Goal: Communication & Community: Ask a question

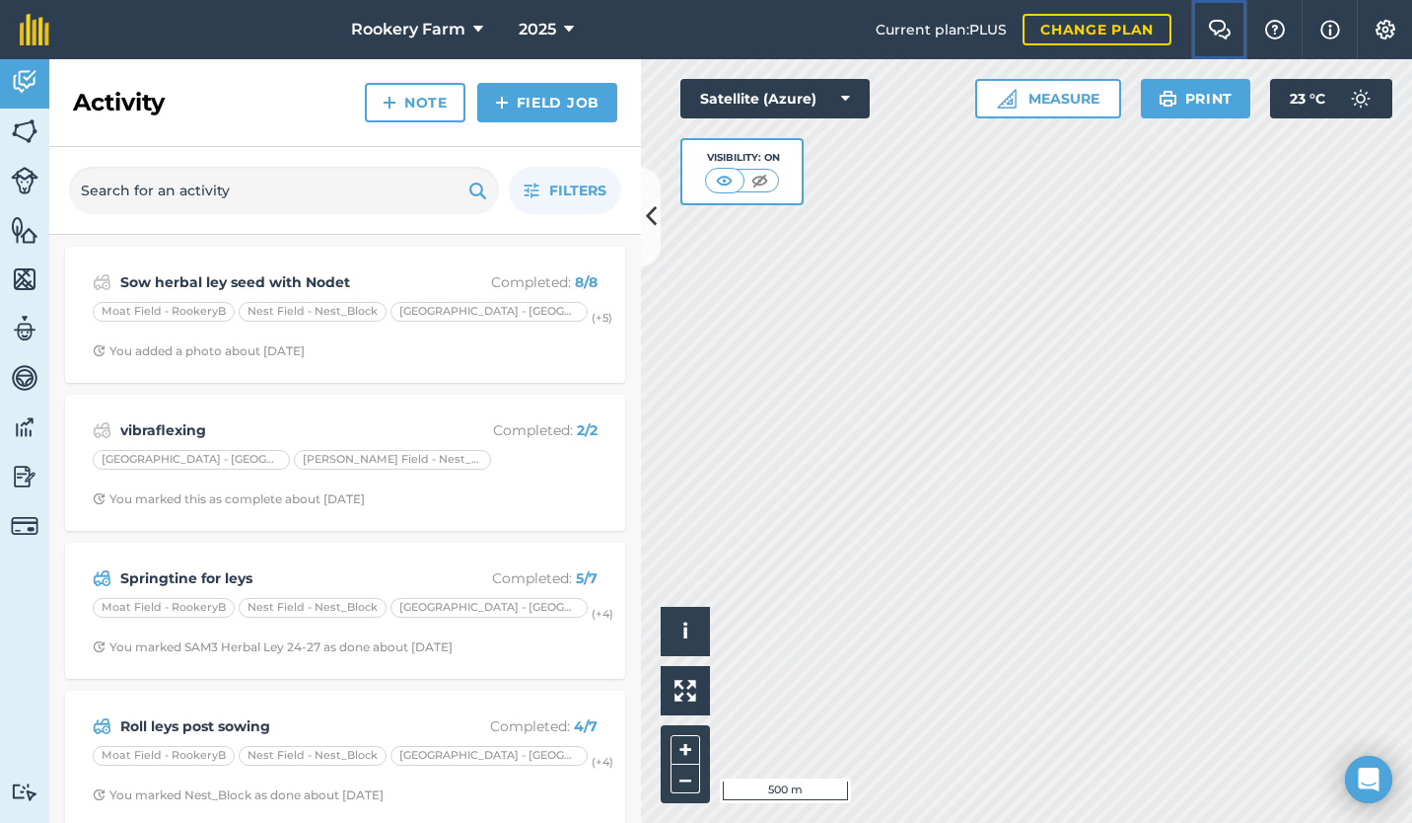
click at [1223, 26] on img at bounding box center [1220, 30] width 24 height 20
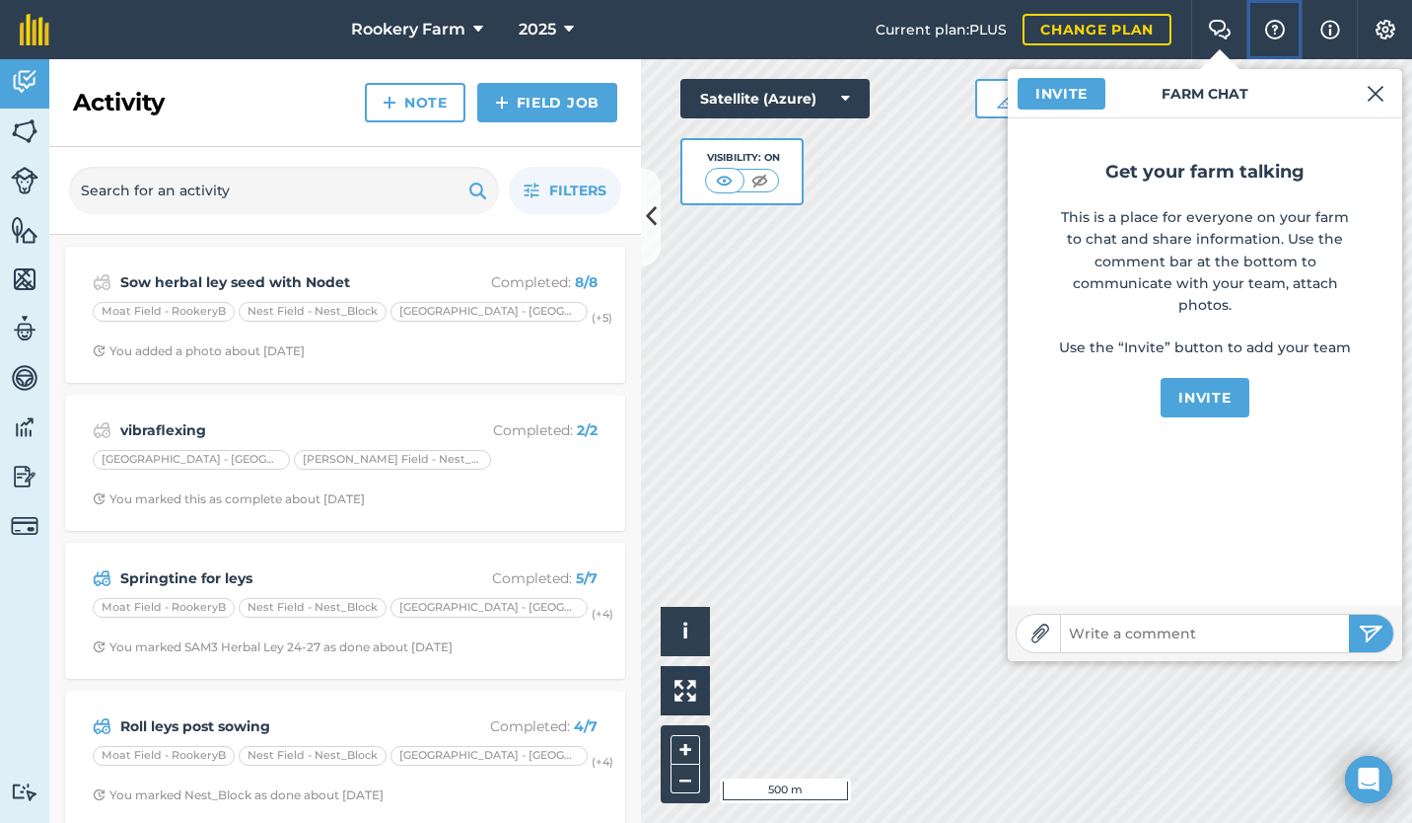
click at [1269, 21] on img at bounding box center [1276, 30] width 24 height 20
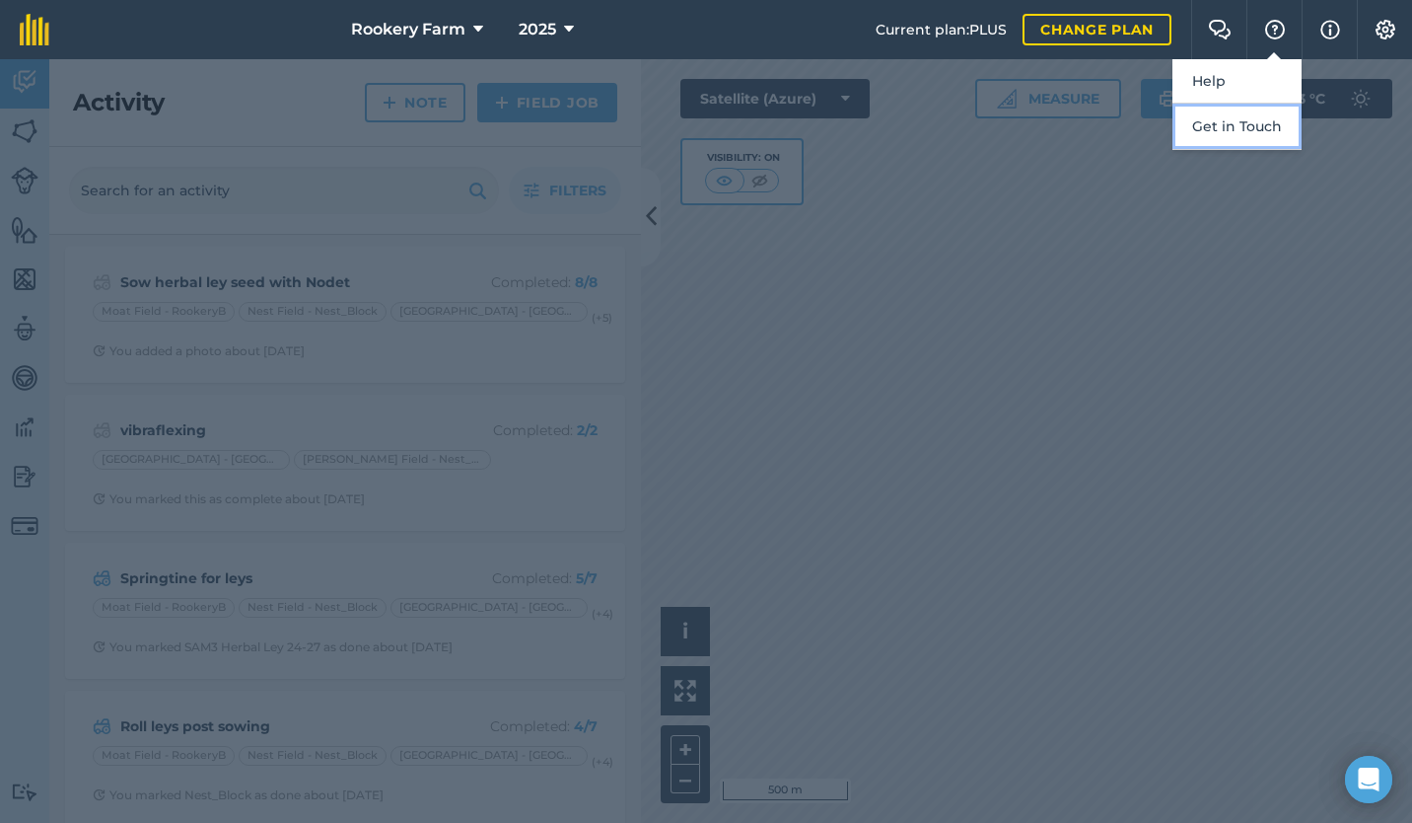
click at [1219, 119] on button "Get in Touch" at bounding box center [1237, 127] width 129 height 46
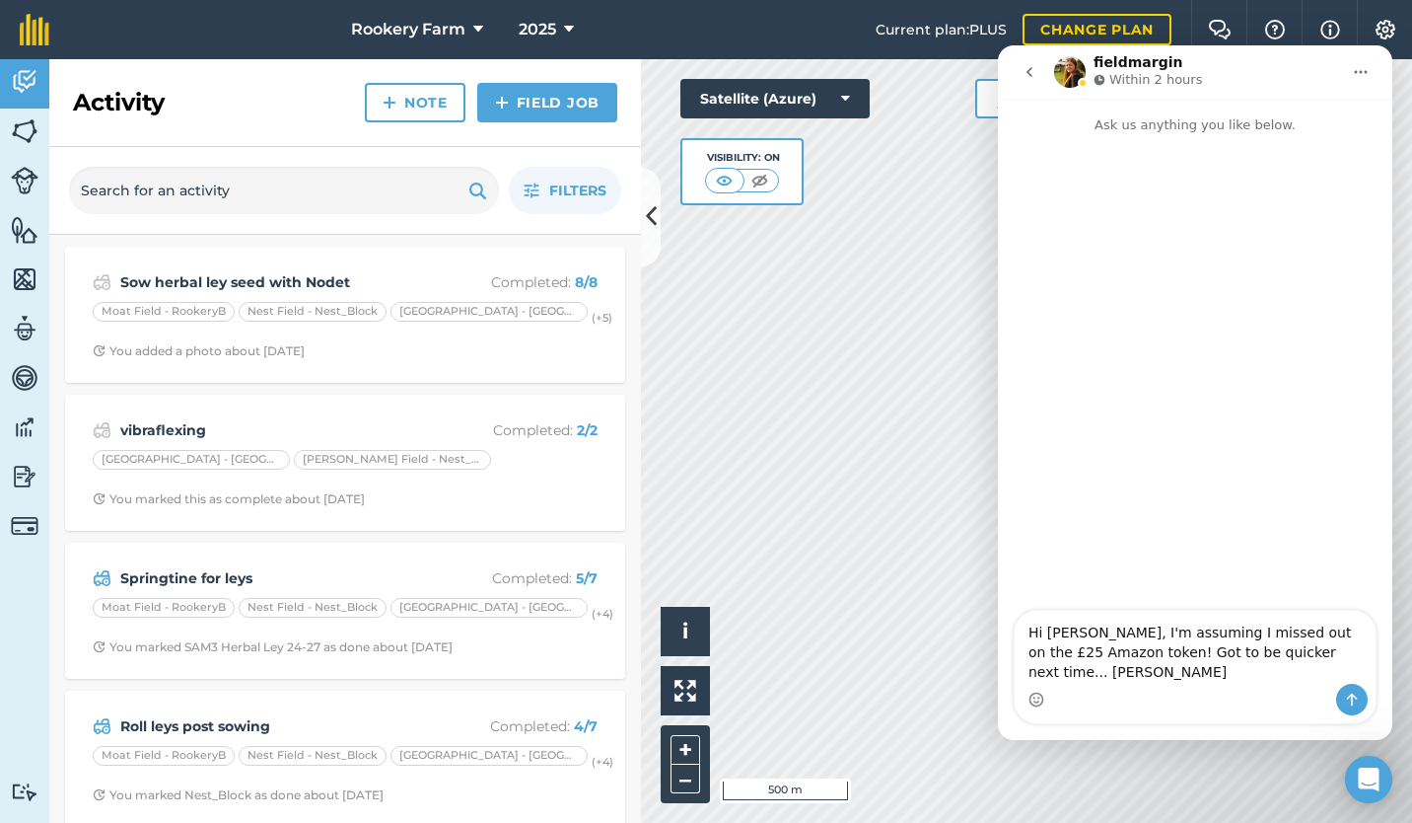
type textarea "Hi [PERSON_NAME], I'm assuming I missed out on the £25 Amazon token! Got to be …"
click at [1354, 693] on icon "Send a message…" at bounding box center [1352, 699] width 16 height 16
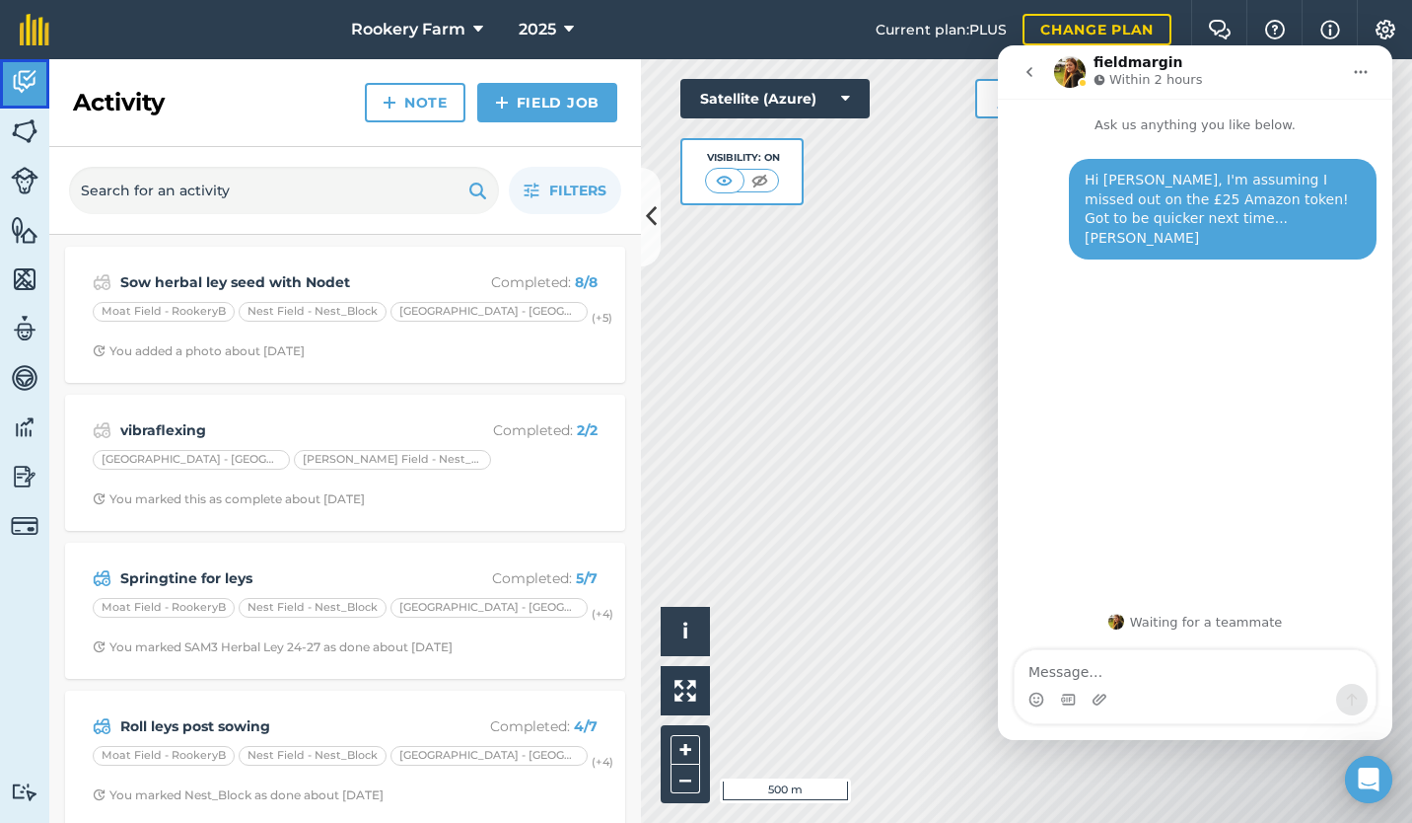
click at [31, 72] on img at bounding box center [25, 82] width 28 height 30
click at [701, 102] on button "Satellite (Azure)" at bounding box center [775, 98] width 189 height 39
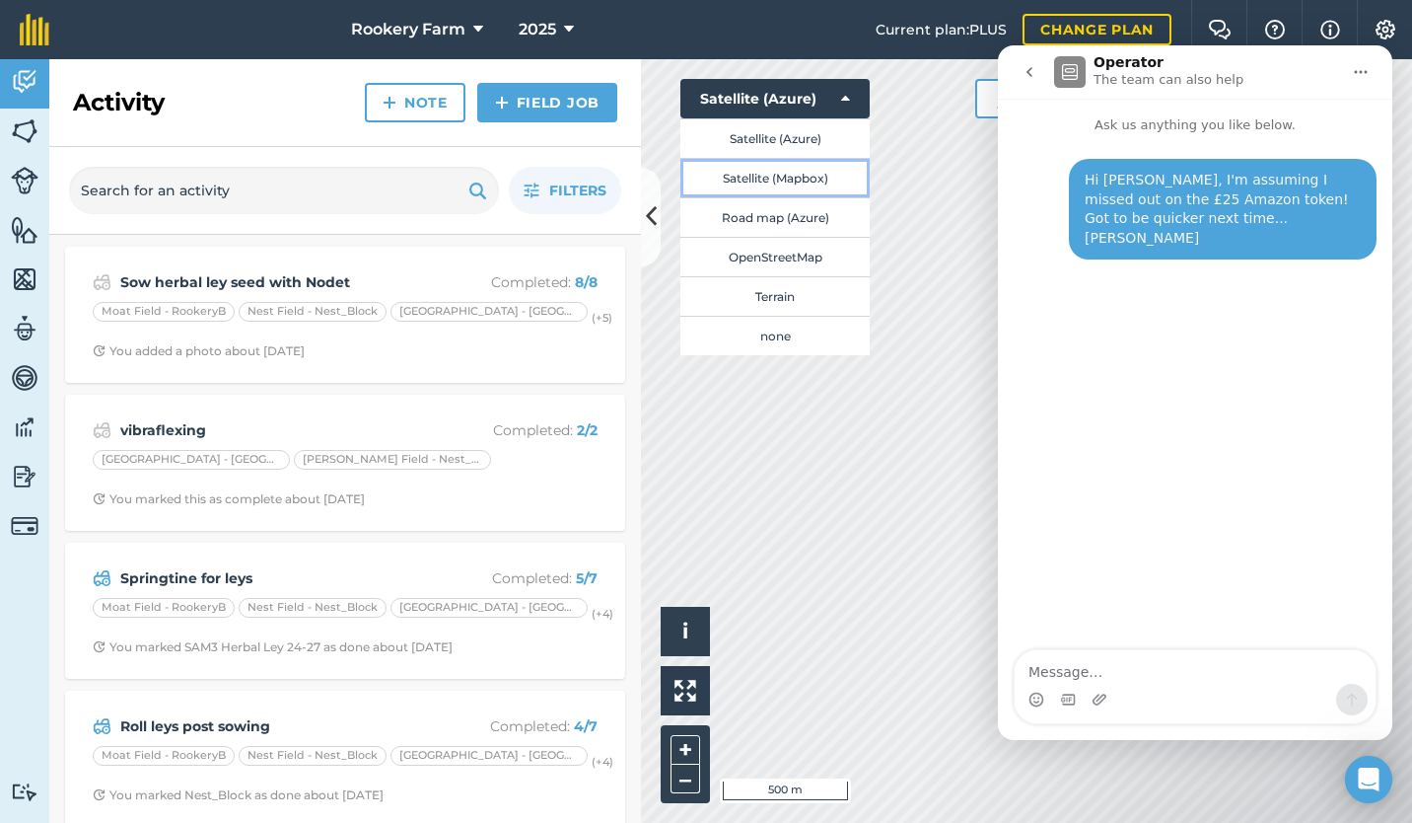
click at [768, 184] on button "Satellite (Mapbox)" at bounding box center [775, 177] width 189 height 39
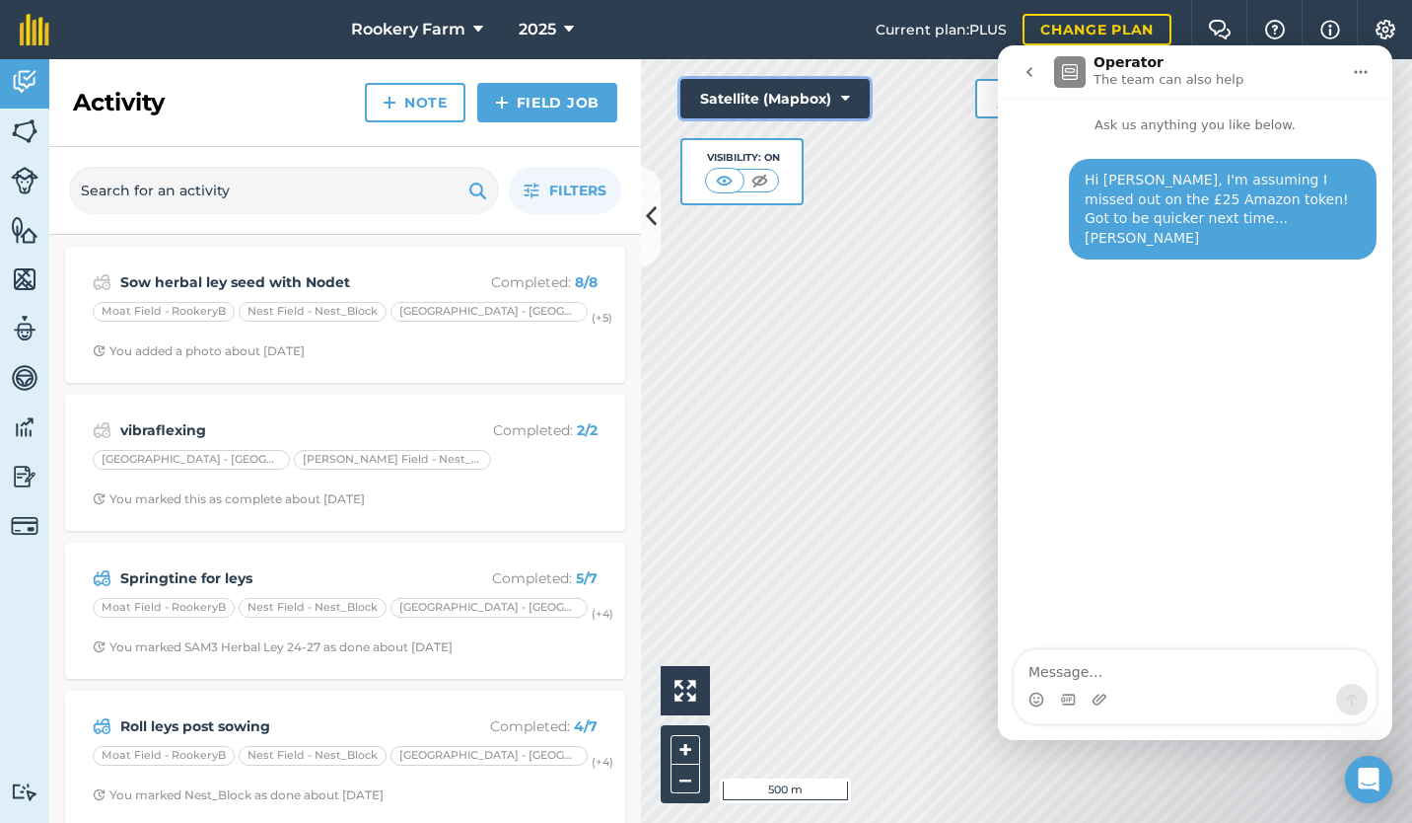
click at [792, 100] on button "Satellite (Mapbox)" at bounding box center [775, 98] width 189 height 39
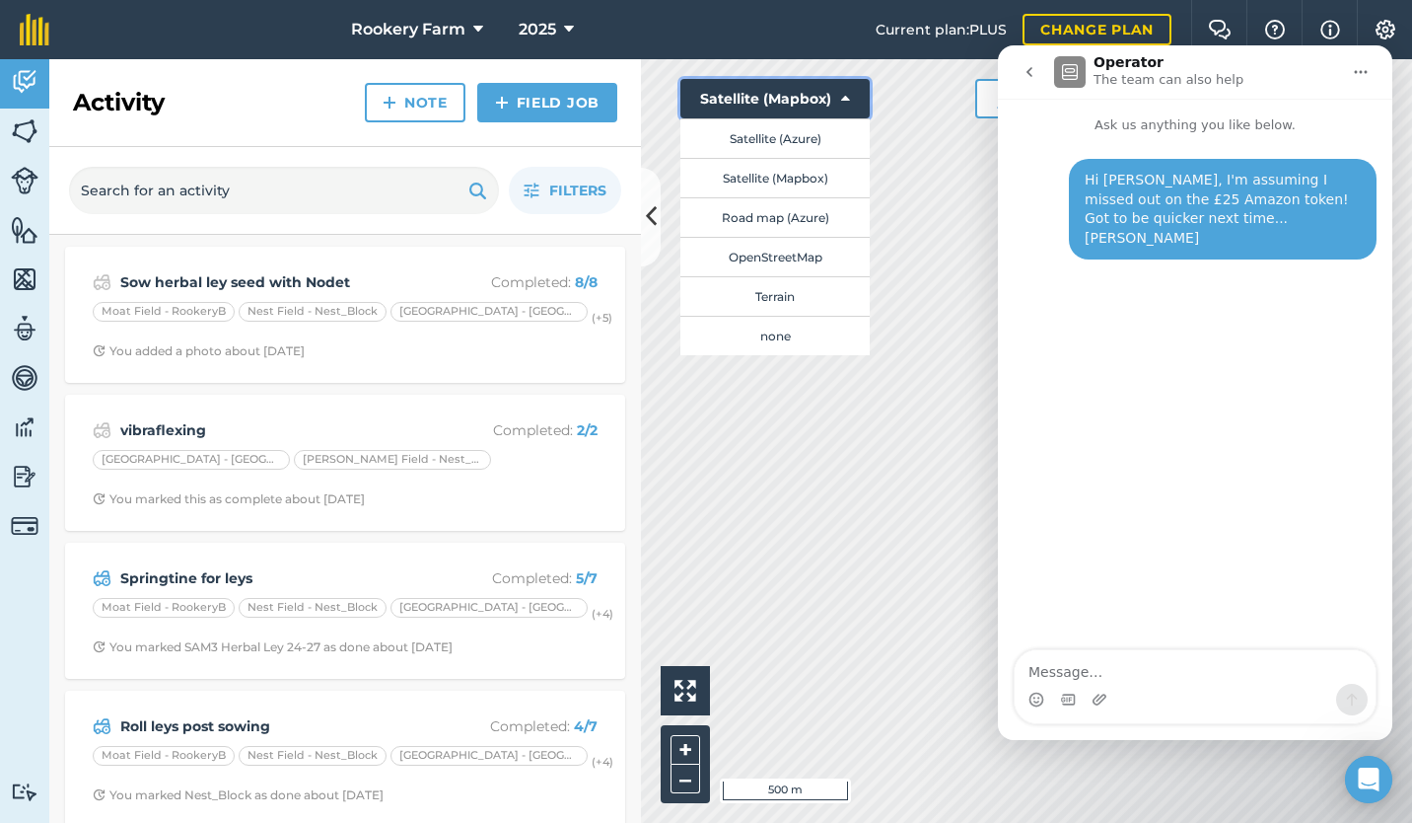
click at [792, 100] on button "Satellite (Mapbox)" at bounding box center [775, 98] width 189 height 39
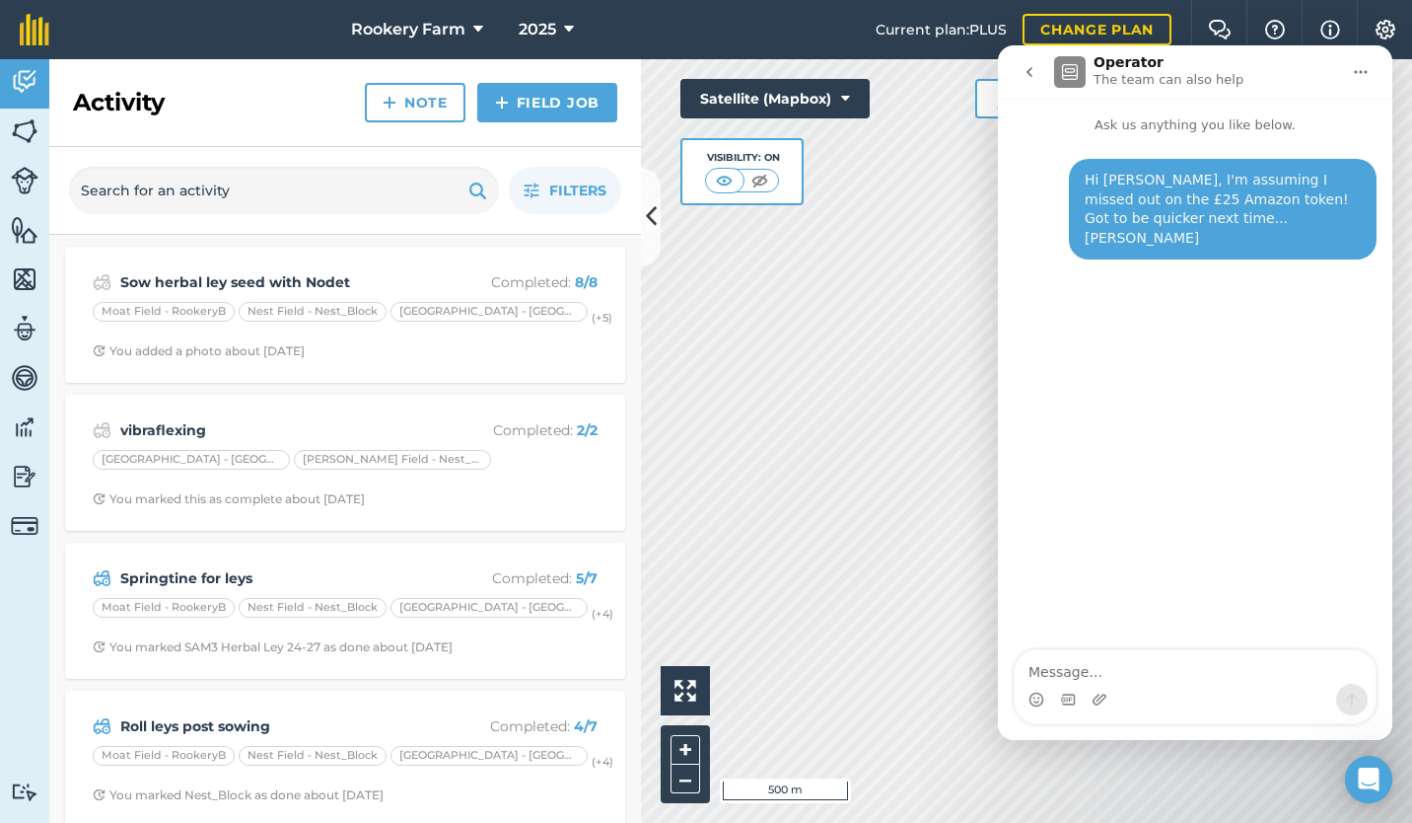
click at [1035, 66] on icon "go back" at bounding box center [1030, 72] width 16 height 16
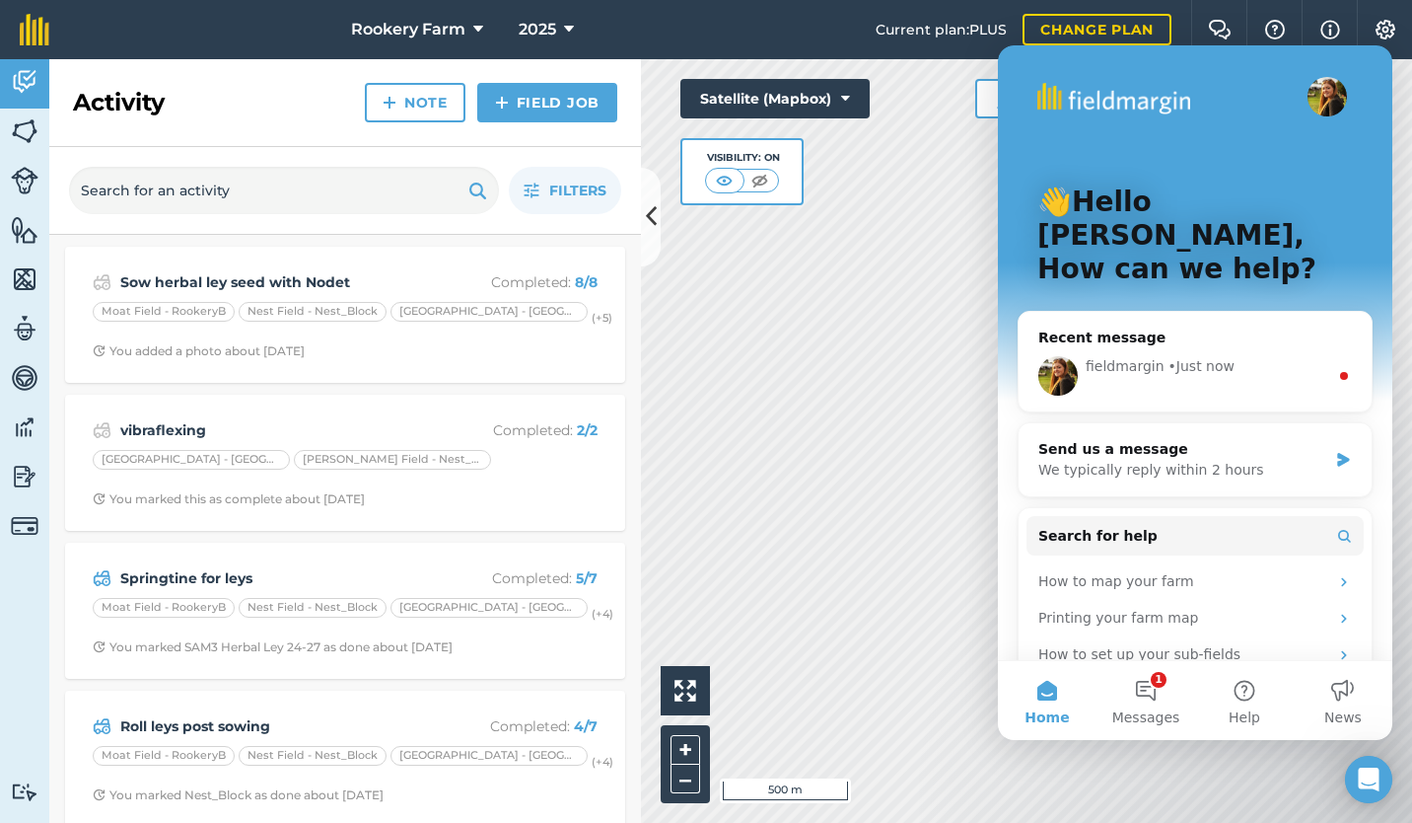
click at [1134, 356] on div "fieldmargin" at bounding box center [1125, 366] width 79 height 21
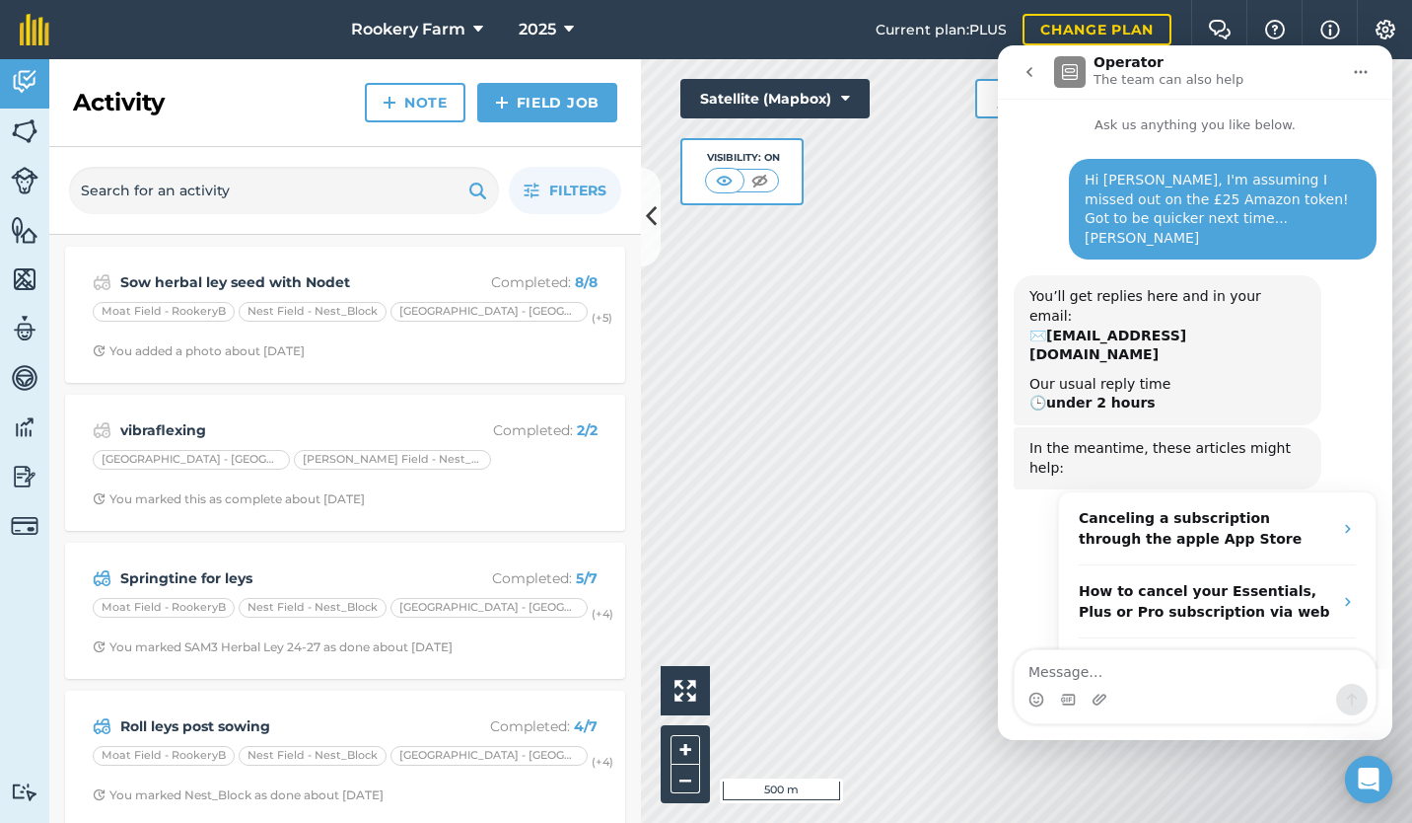
click at [1032, 70] on icon "go back" at bounding box center [1030, 72] width 16 height 16
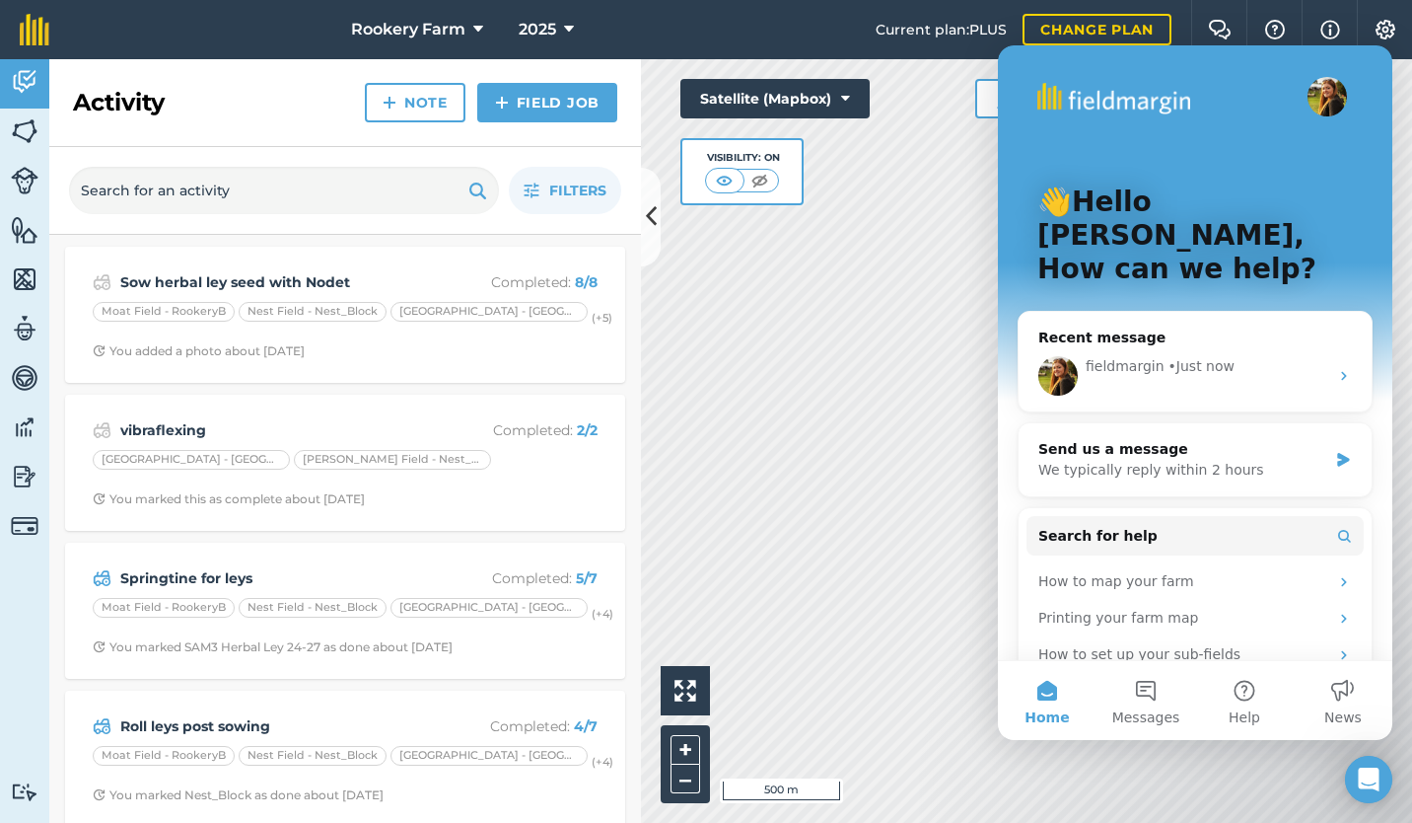
click at [1322, 99] on img "Intercom messenger" at bounding box center [1327, 96] width 39 height 39
click at [1216, 20] on img at bounding box center [1220, 30] width 24 height 20
click at [1274, 37] on img at bounding box center [1276, 30] width 24 height 20
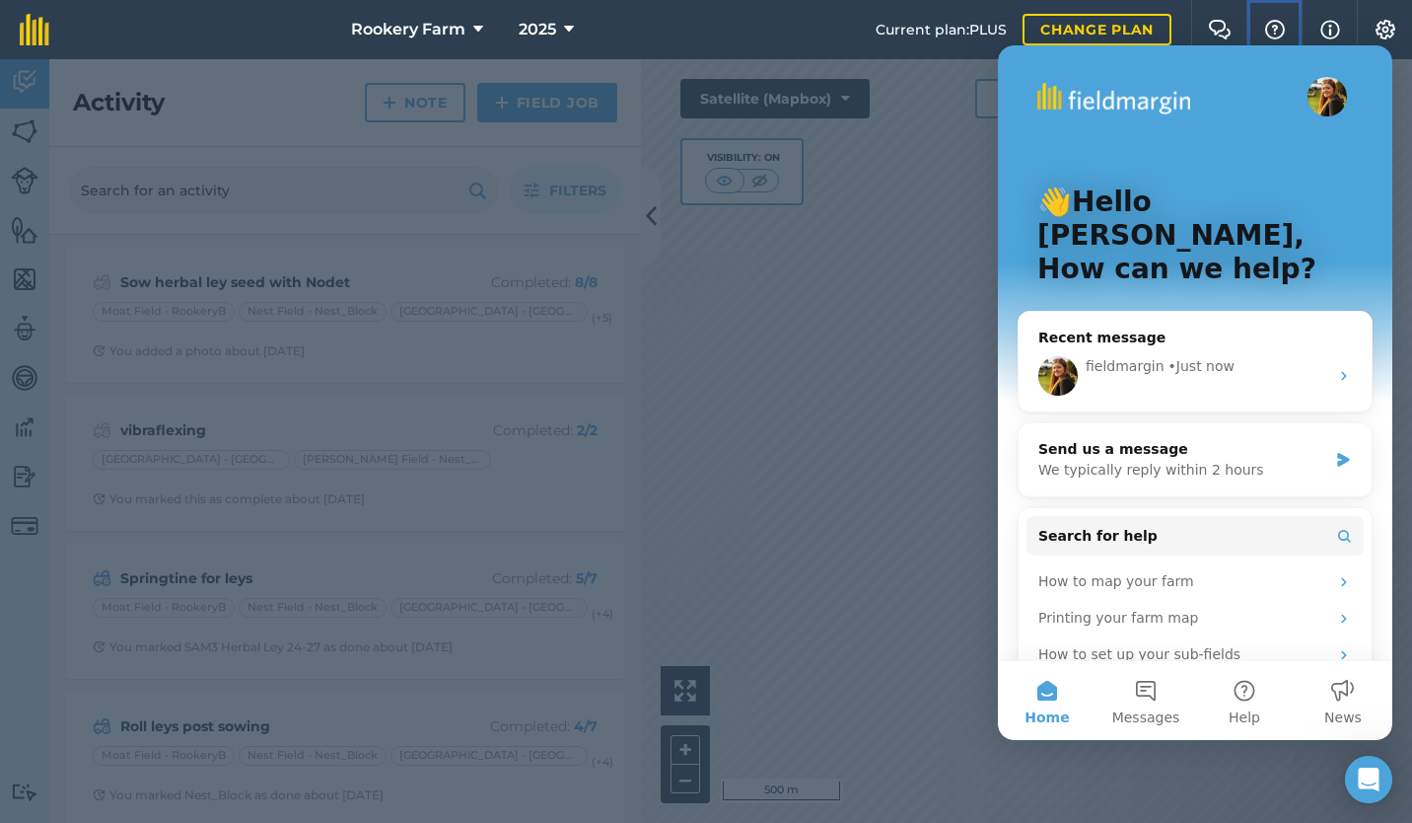
click at [1274, 37] on img at bounding box center [1276, 30] width 24 height 20
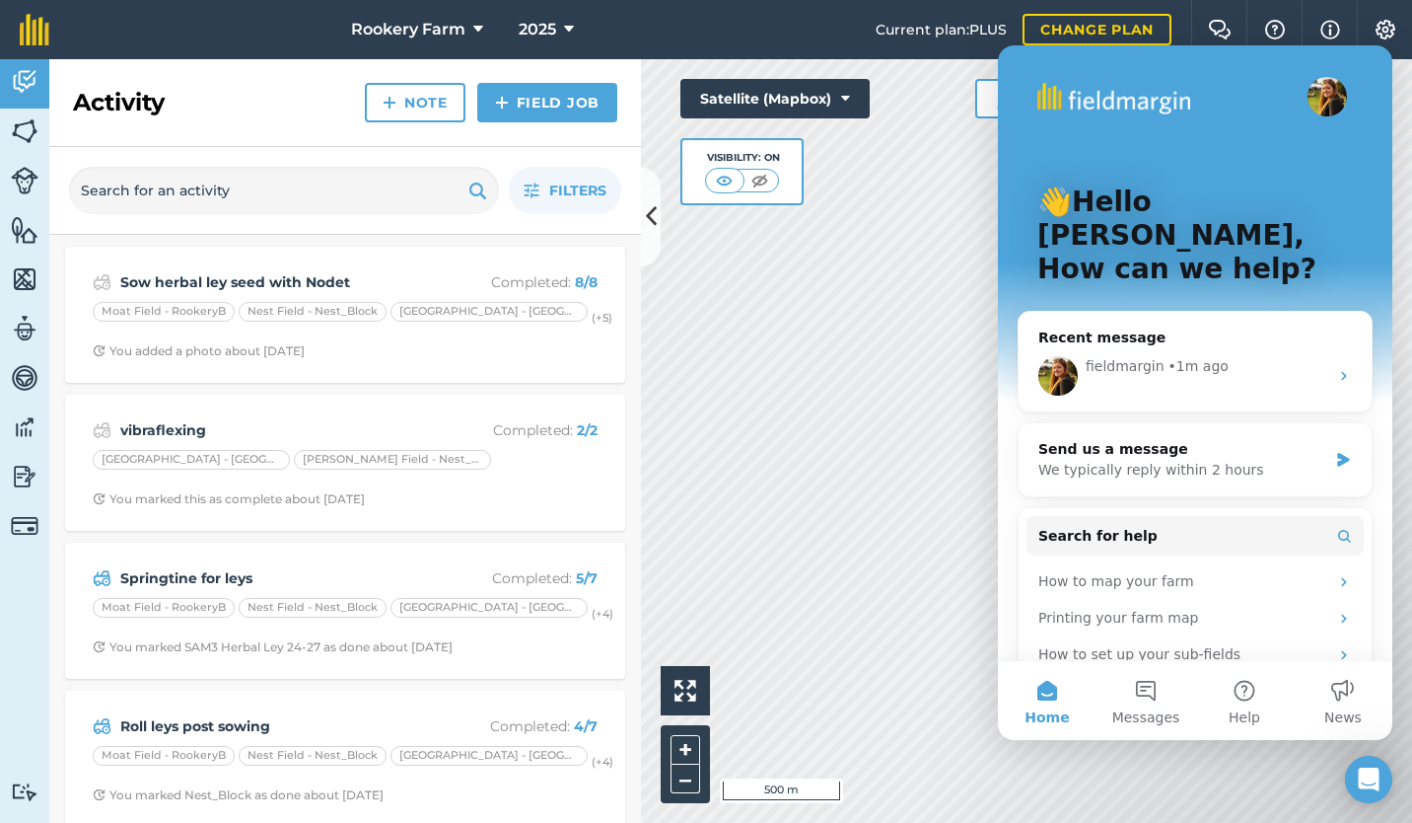
click at [1366, 762] on div "Open Intercom Messenger" at bounding box center [1368, 779] width 47 height 47
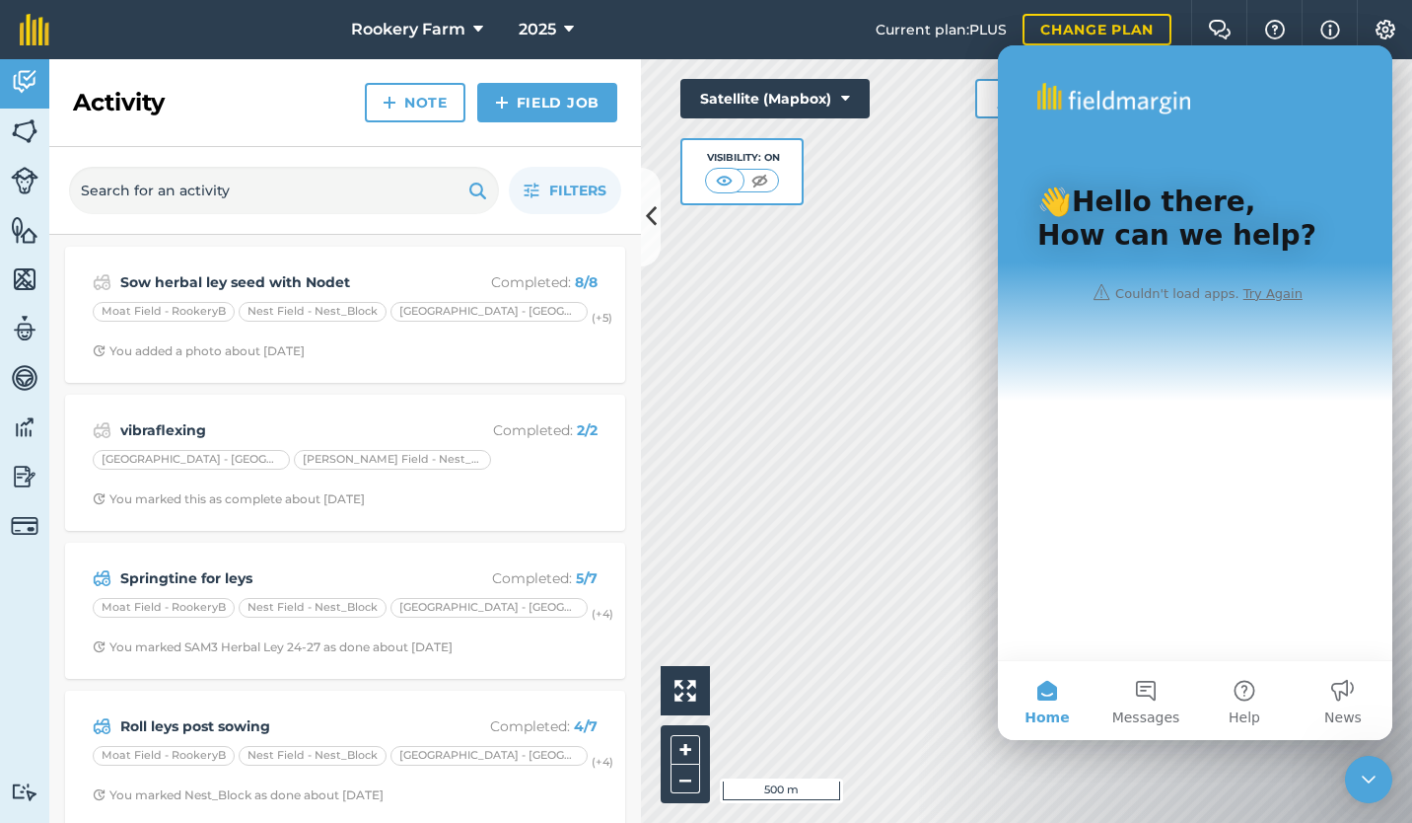
click at [1372, 789] on icon "Close Intercom Messenger" at bounding box center [1369, 779] width 24 height 24
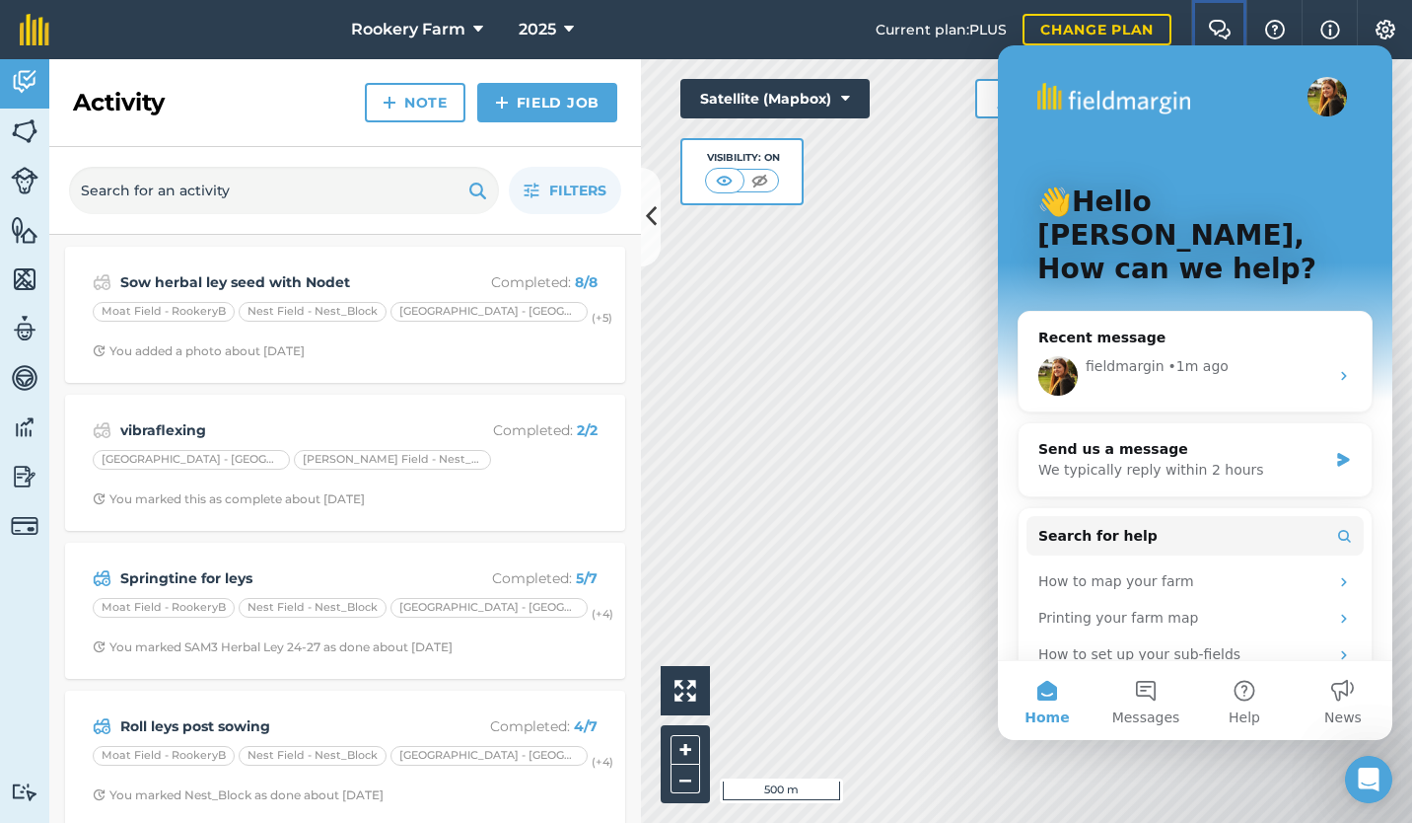
click at [1222, 23] on img at bounding box center [1220, 30] width 24 height 20
click at [1278, 29] on img at bounding box center [1276, 30] width 24 height 20
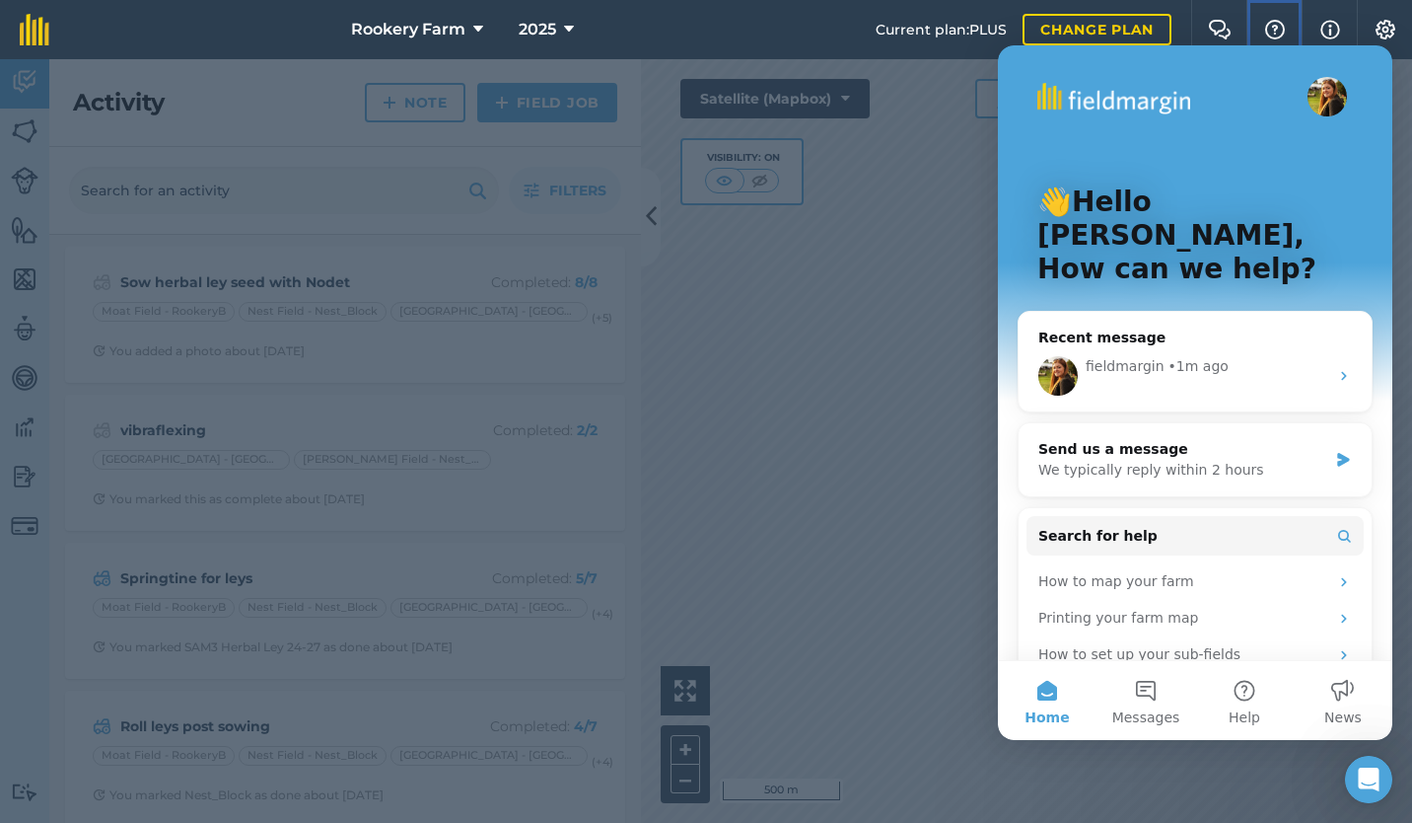
click at [1278, 29] on img at bounding box center [1276, 30] width 24 height 20
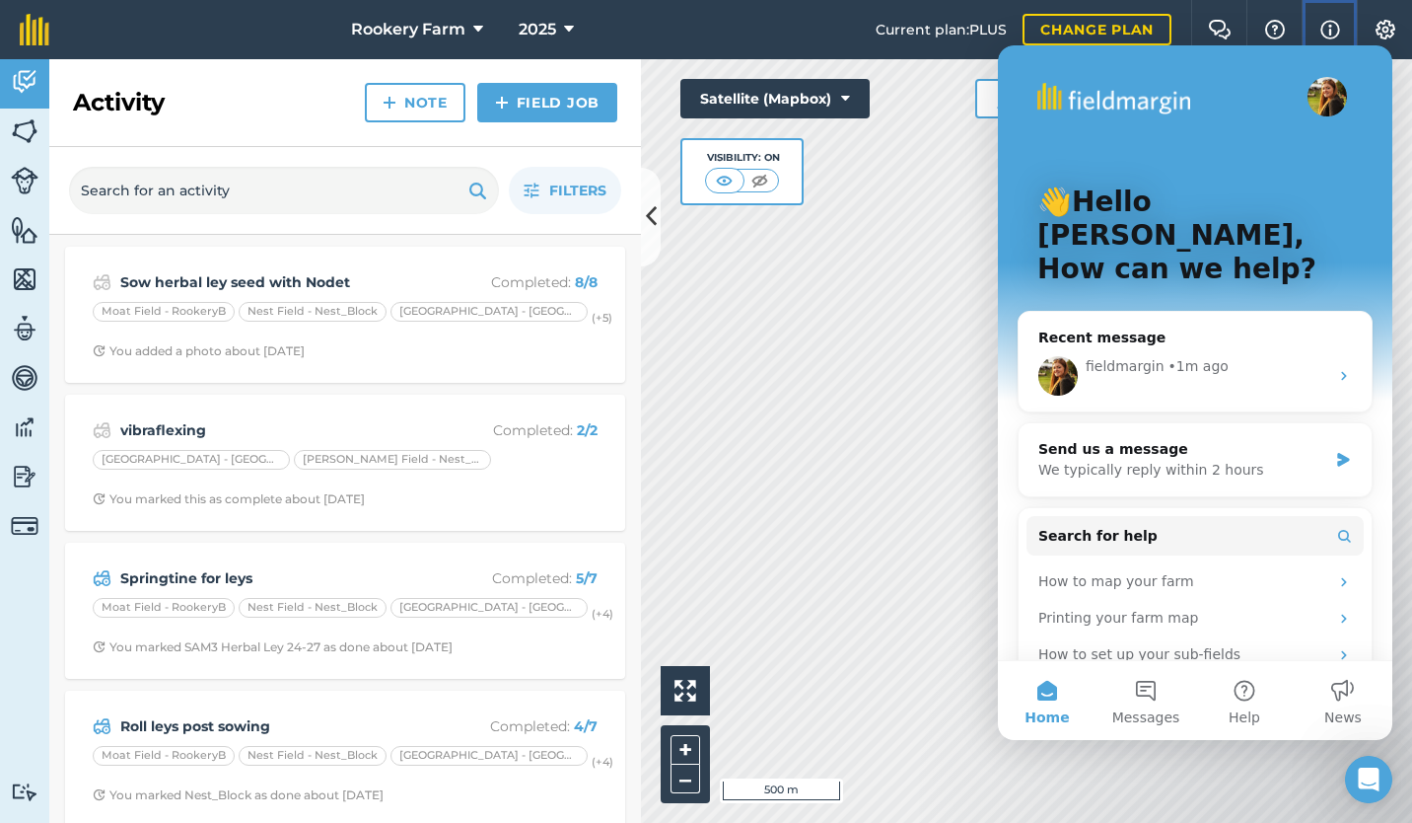
click at [1332, 27] on img at bounding box center [1331, 30] width 20 height 24
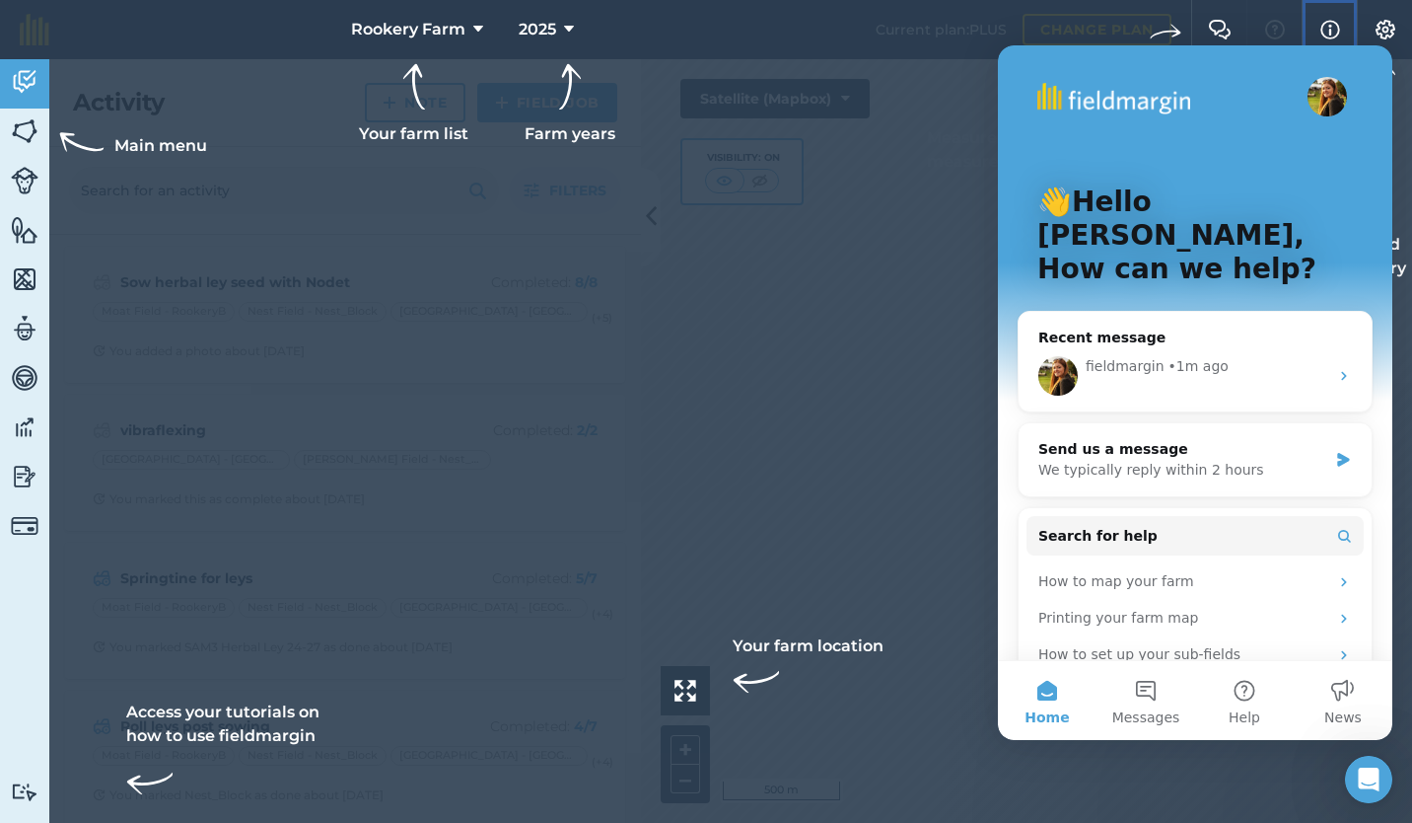
click at [1332, 27] on img at bounding box center [1331, 30] width 20 height 24
click at [1391, 27] on img at bounding box center [1386, 30] width 24 height 20
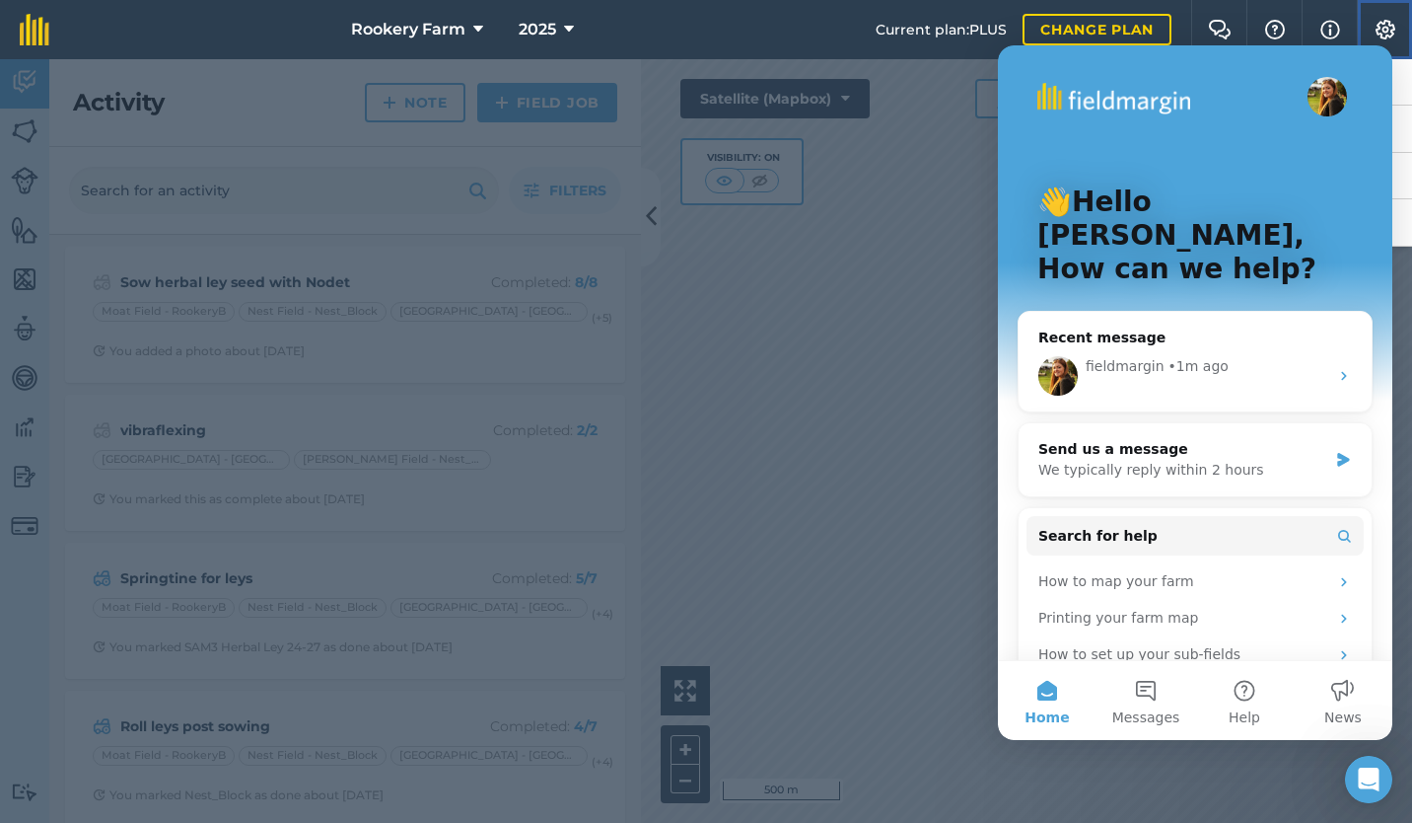
click at [1391, 27] on img at bounding box center [1386, 30] width 24 height 20
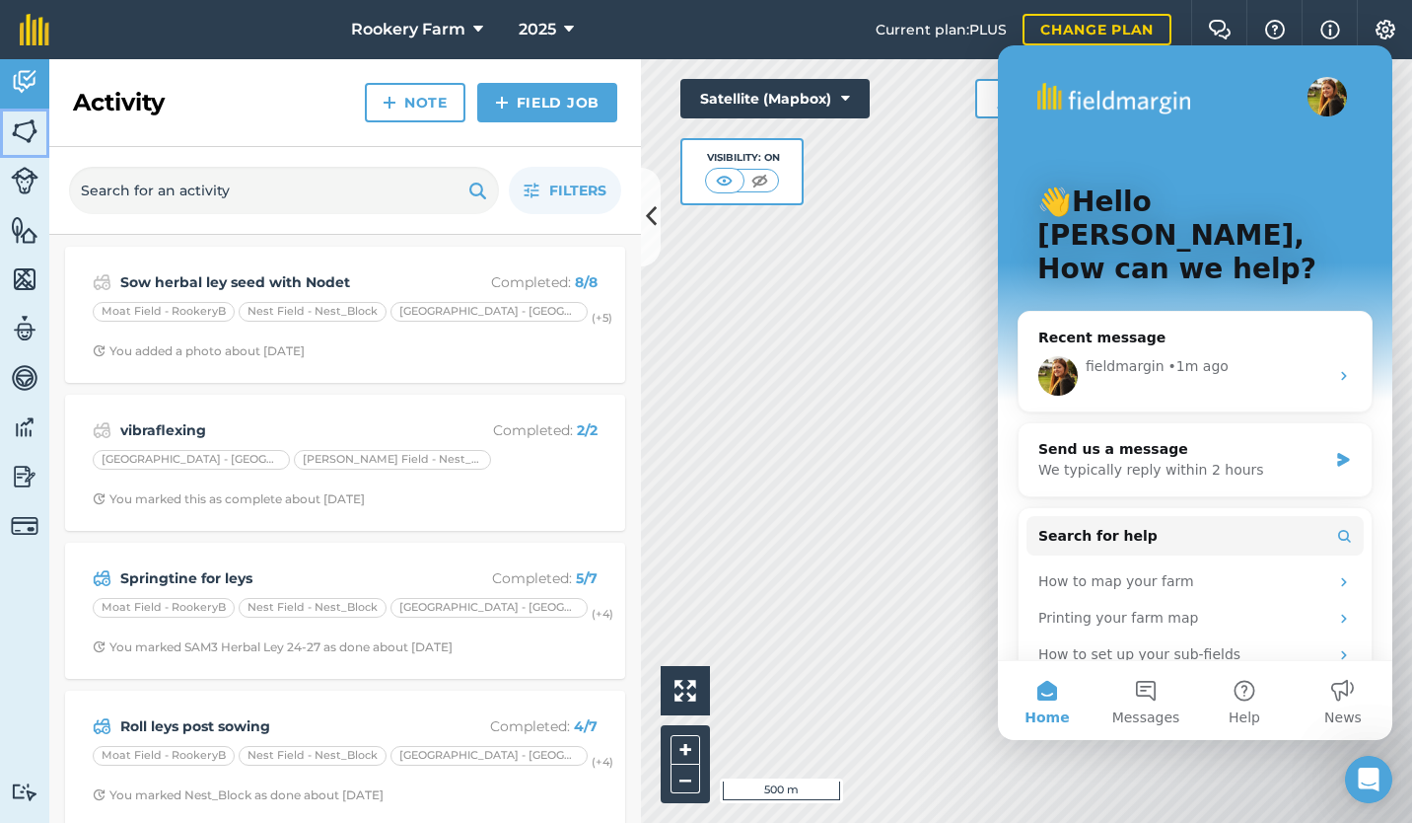
click at [24, 145] on img at bounding box center [25, 131] width 28 height 30
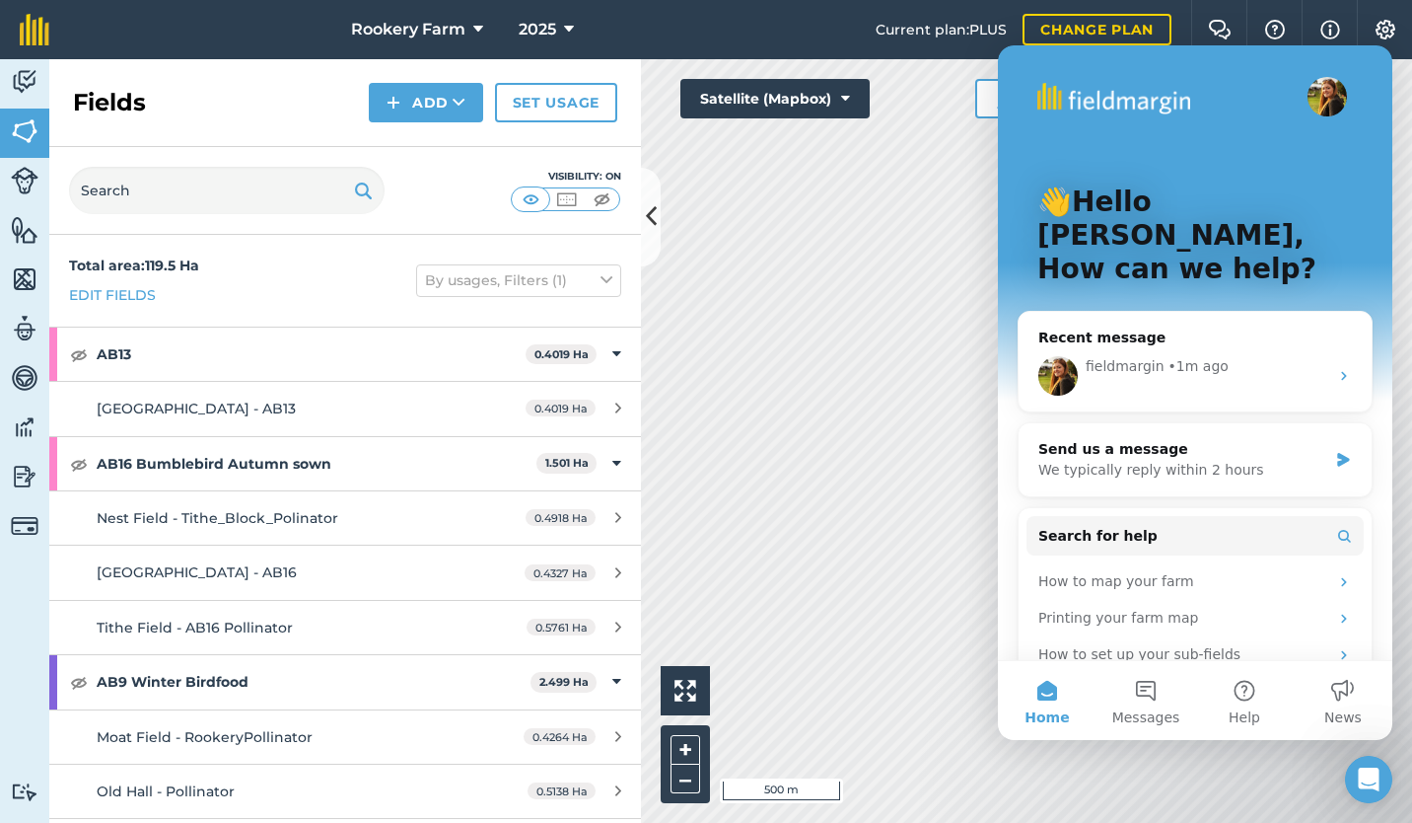
click at [1158, 159] on div "👋Hello [PERSON_NAME], How can we help?" at bounding box center [1195, 239] width 355 height 389
drag, startPoint x: 1158, startPoint y: 159, endPoint x: 1098, endPoint y: 142, distance: 62.5
click at [1098, 142] on div "👋Hello [PERSON_NAME], How can we help?" at bounding box center [1195, 239] width 355 height 389
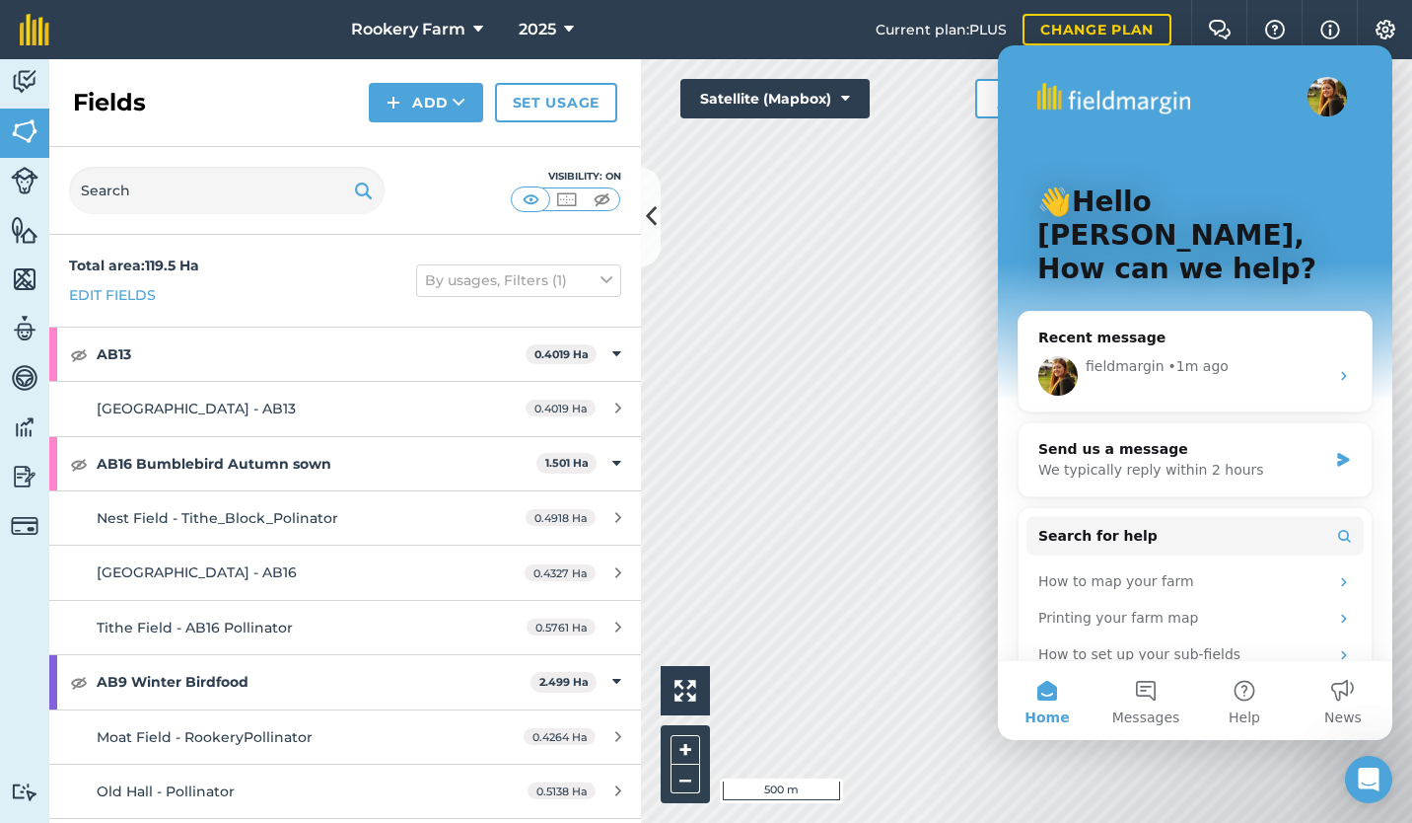
click at [1098, 142] on div "👋Hello [PERSON_NAME], How can we help?" at bounding box center [1195, 239] width 355 height 389
drag, startPoint x: 1098, startPoint y: 142, endPoint x: 1363, endPoint y: 224, distance: 277.7
click at [1363, 224] on div "👋Hello [PERSON_NAME], How can we help? Recent message fieldmargin • 1m ago Send…" at bounding box center [1195, 516] width 395 height 943
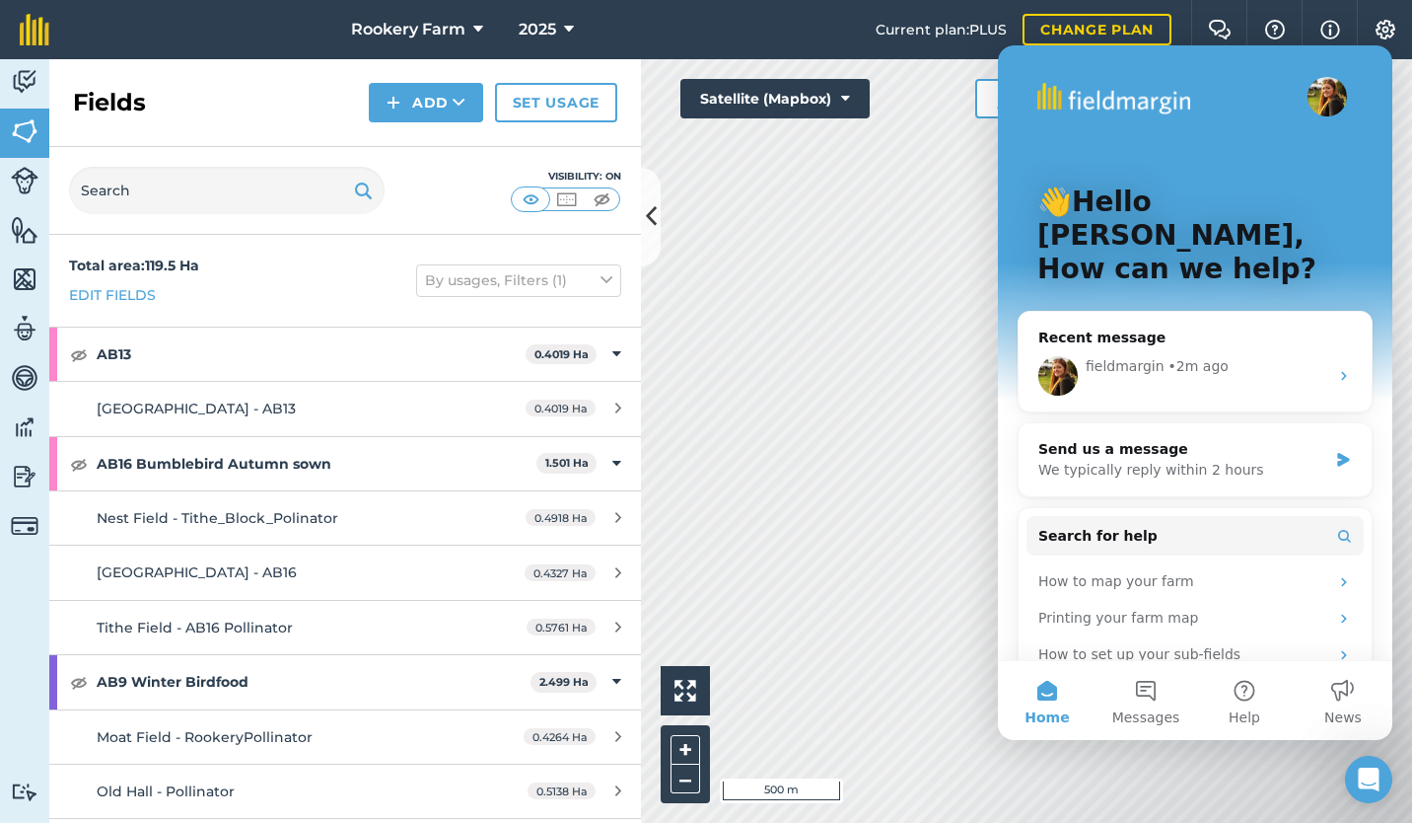
click at [1048, 697] on button "Home" at bounding box center [1047, 700] width 99 height 79
click at [1128, 691] on button "Messages" at bounding box center [1146, 700] width 99 height 79
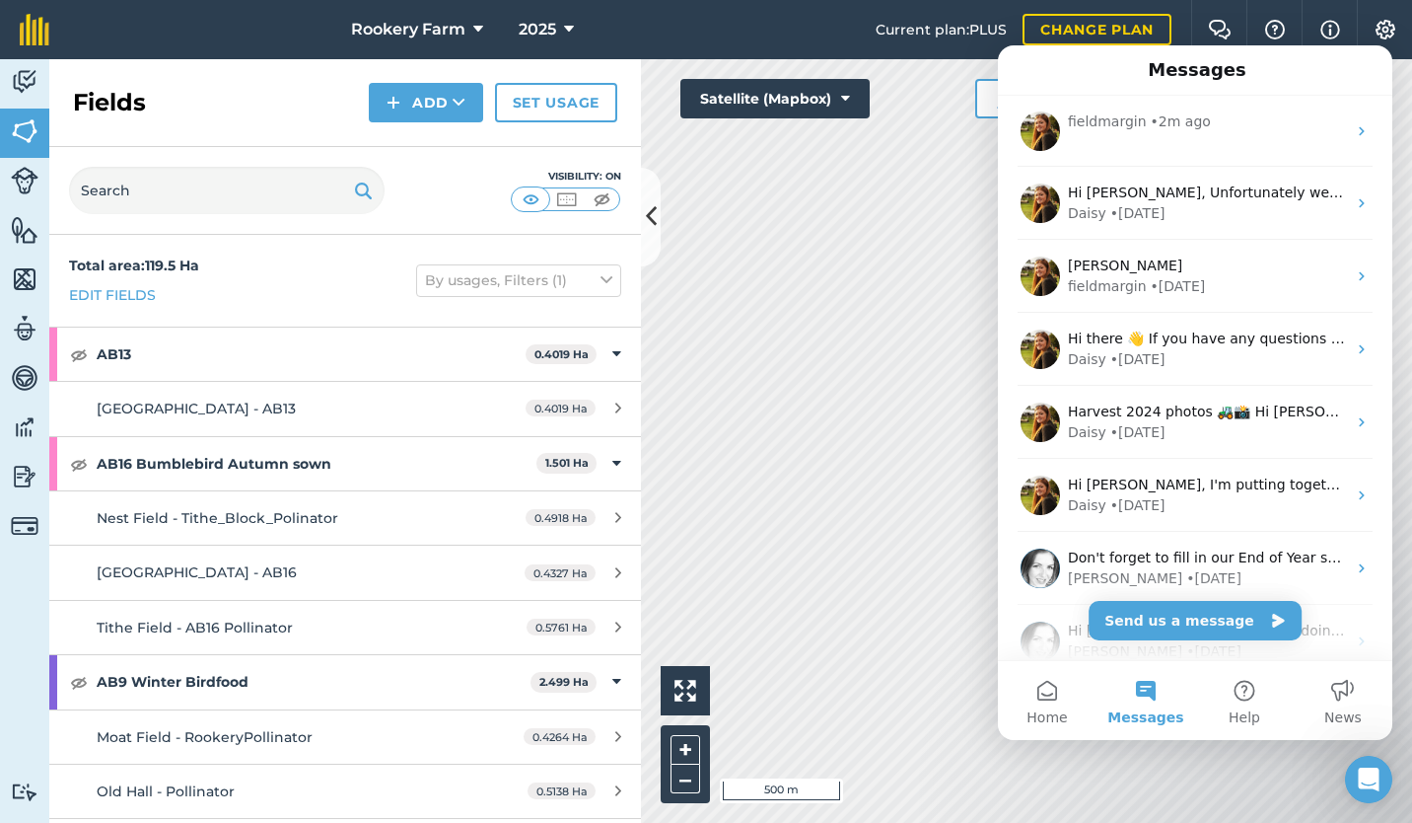
click at [1251, 666] on button "Help" at bounding box center [1244, 700] width 99 height 79
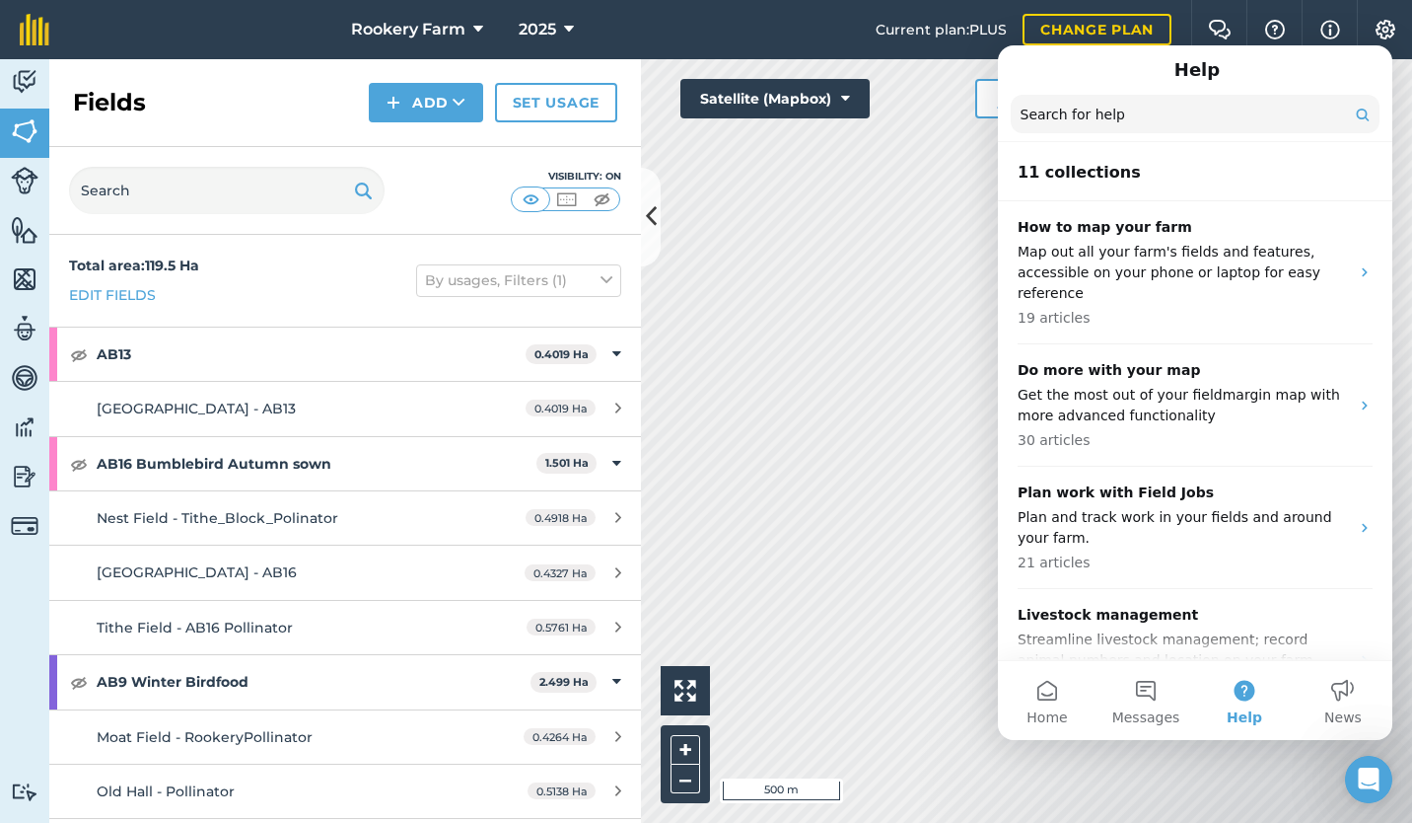
click at [1344, 692] on button "News" at bounding box center [1343, 700] width 99 height 79
